Goal: Task Accomplishment & Management: Manage account settings

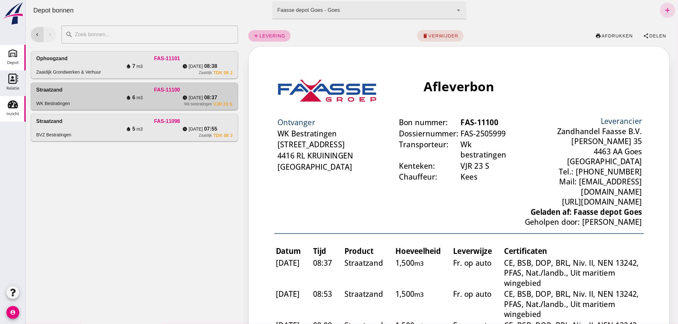
click at [14, 107] on use at bounding box center [13, 105] width 10 height 8
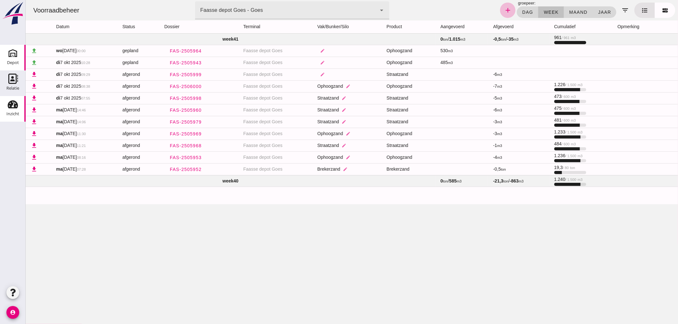
click at [17, 59] on div "Depot" at bounding box center [13, 62] width 12 height 9
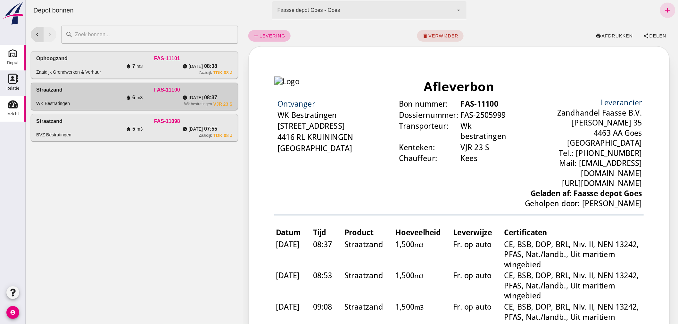
click at [10, 108] on use at bounding box center [13, 105] width 10 height 8
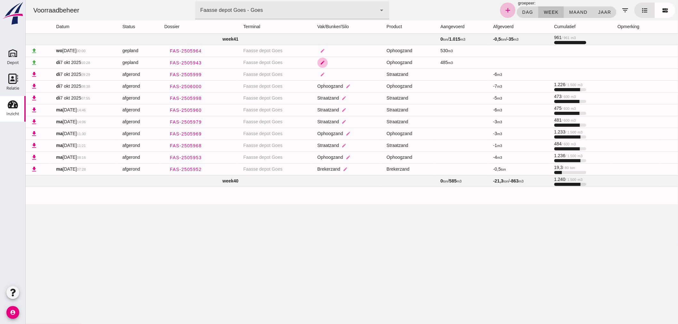
click at [320, 60] on icon "edit" at bounding box center [322, 62] width 5 height 5
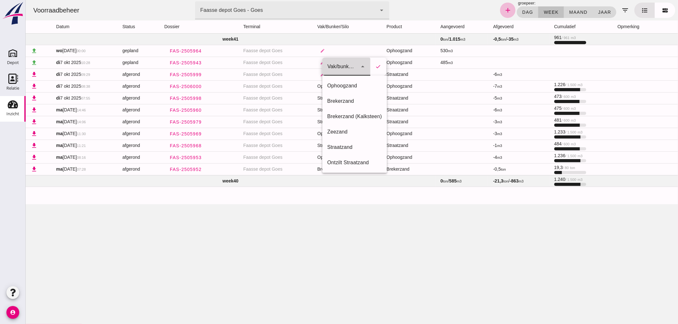
click at [364, 66] on icon "arrow_drop_down" at bounding box center [362, 67] width 8 height 8
click at [344, 162] on div "Ontzilt Straatzand" at bounding box center [354, 163] width 55 height 8
type input "304"
click at [377, 66] on icon "check" at bounding box center [378, 67] width 6 height 6
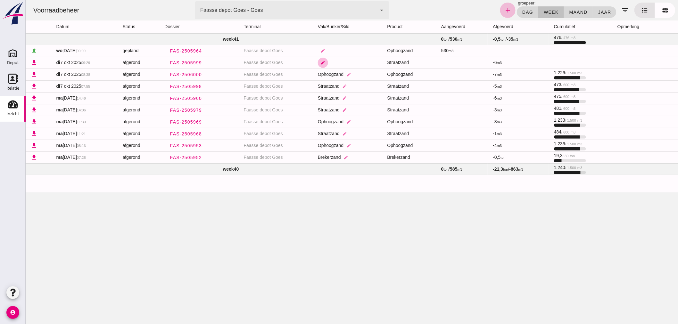
click at [320, 61] on icon "edit" at bounding box center [322, 62] width 5 height 5
click at [365, 64] on icon "arrow_drop_down" at bounding box center [365, 67] width 8 height 8
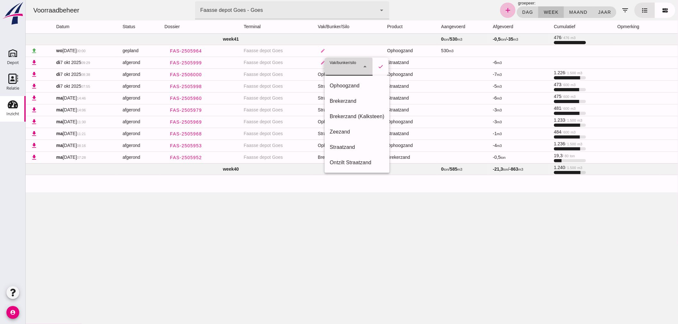
click at [347, 159] on div "Ontzilt Straatzand" at bounding box center [356, 163] width 55 height 8
type input "304"
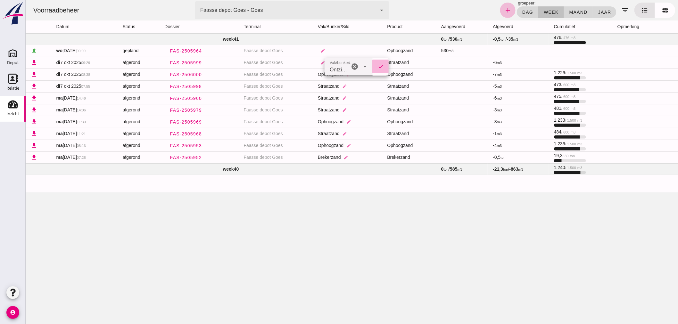
click at [381, 66] on icon "check" at bounding box center [380, 67] width 6 height 6
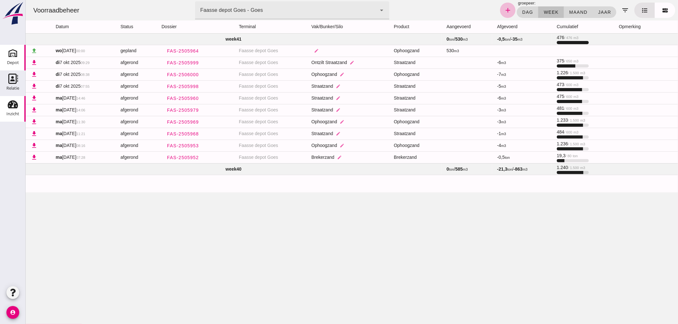
click at [11, 55] on use at bounding box center [13, 53] width 10 height 10
